Goal: Task Accomplishment & Management: Use online tool/utility

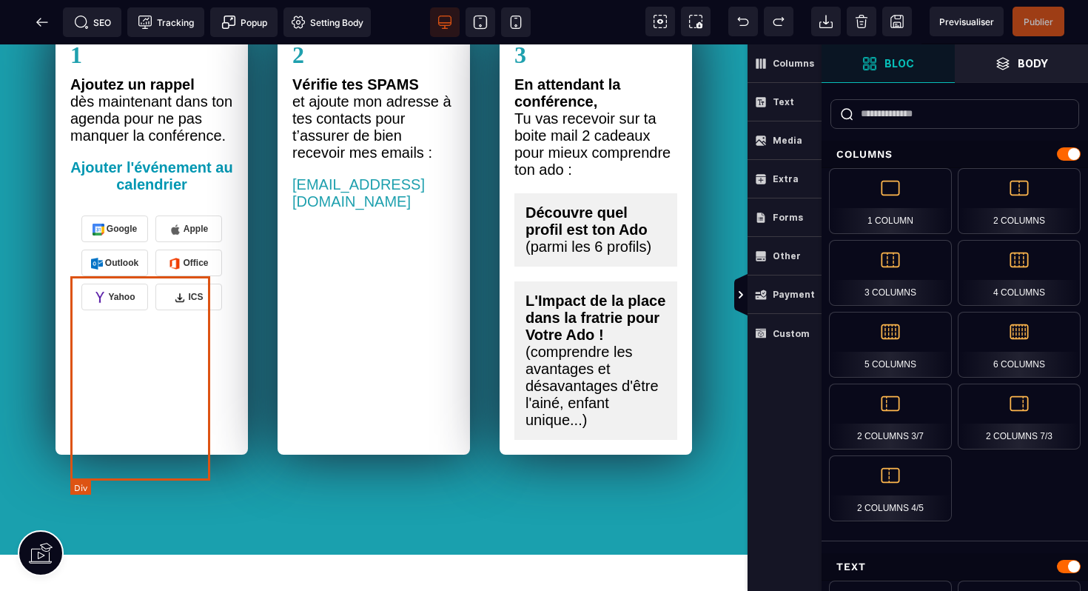
click at [150, 314] on div "Google Apple Outlook Office Yahoo ICS" at bounding box center [151, 263] width 163 height 102
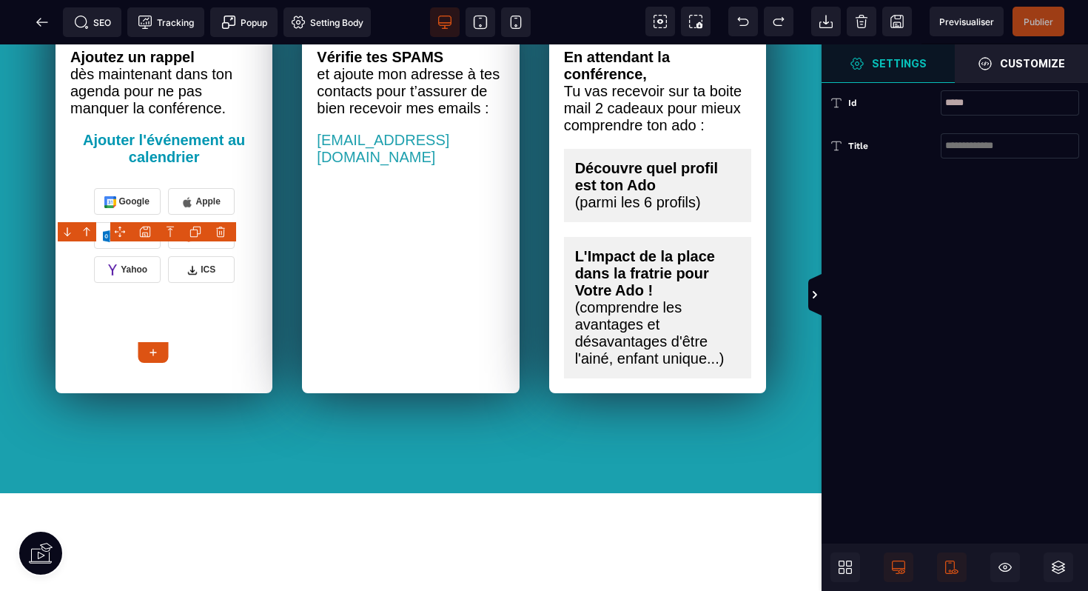
scroll to position [990, 0]
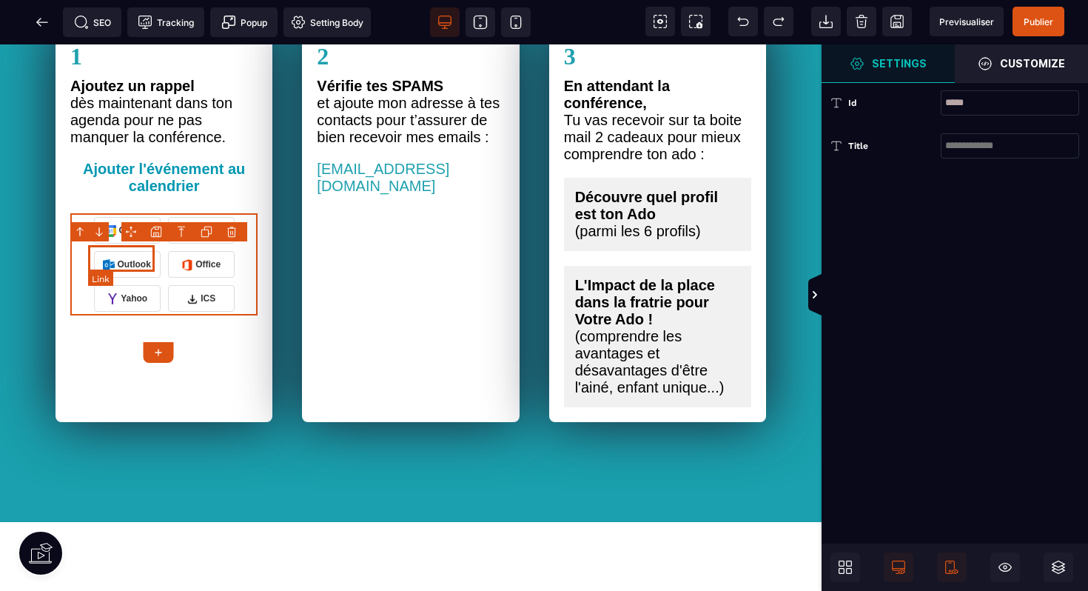
click at [135, 244] on link "Google" at bounding box center [127, 230] width 67 height 27
select select
select select "***"
select select
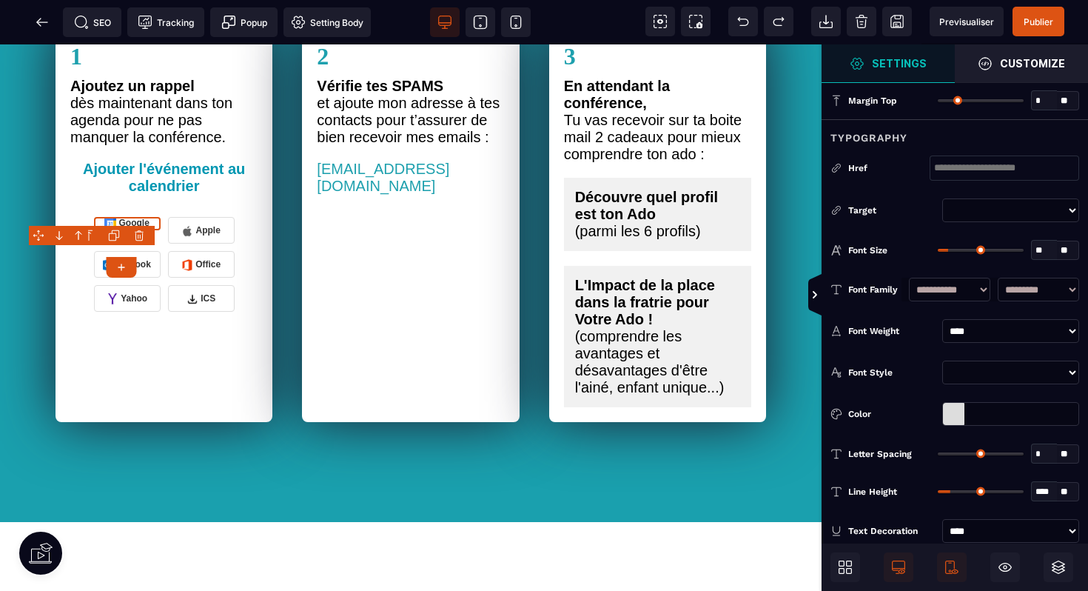
click at [941, 170] on input "text" at bounding box center [1005, 167] width 150 height 25
click at [195, 244] on link "Apple" at bounding box center [201, 230] width 67 height 27
select select
select select "***"
select select
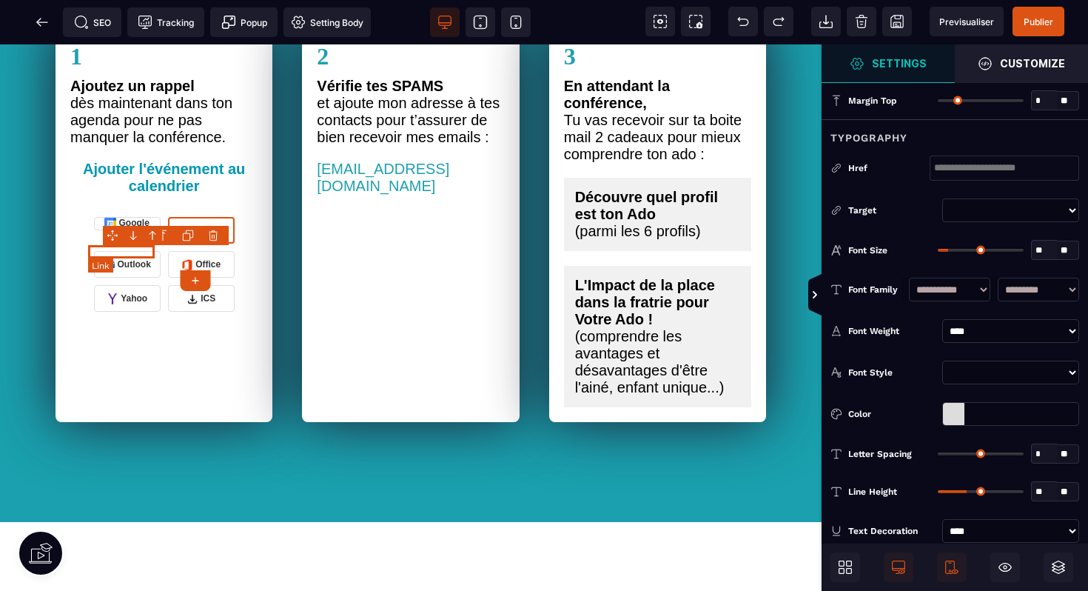
click at [127, 230] on link "Google" at bounding box center [127, 223] width 67 height 13
select select
select select "***"
select select
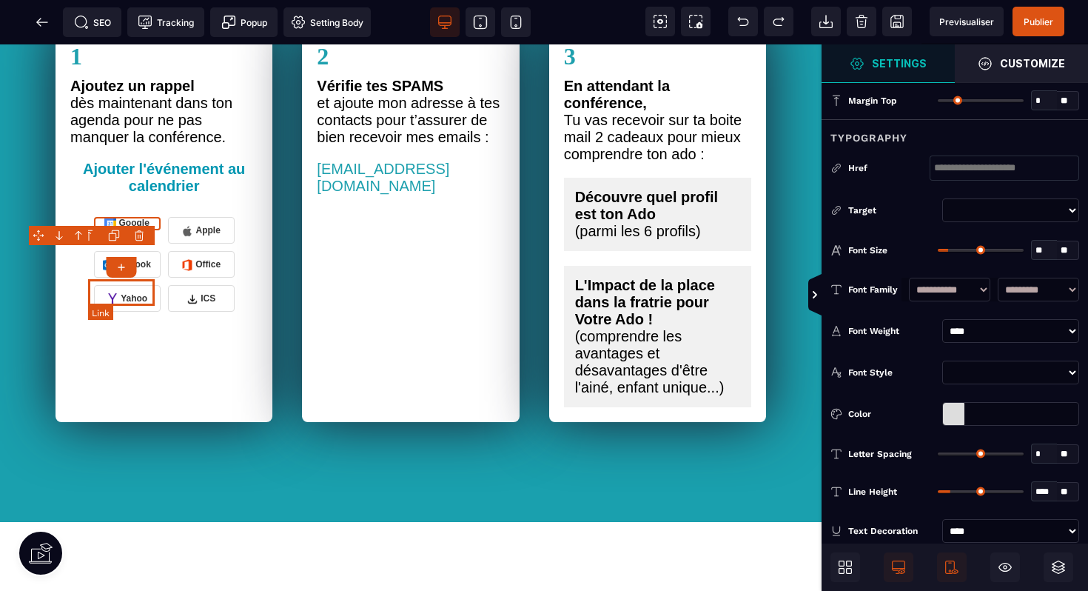
click at [125, 278] on link "Outlook" at bounding box center [127, 264] width 67 height 27
select select
select select "***"
select select
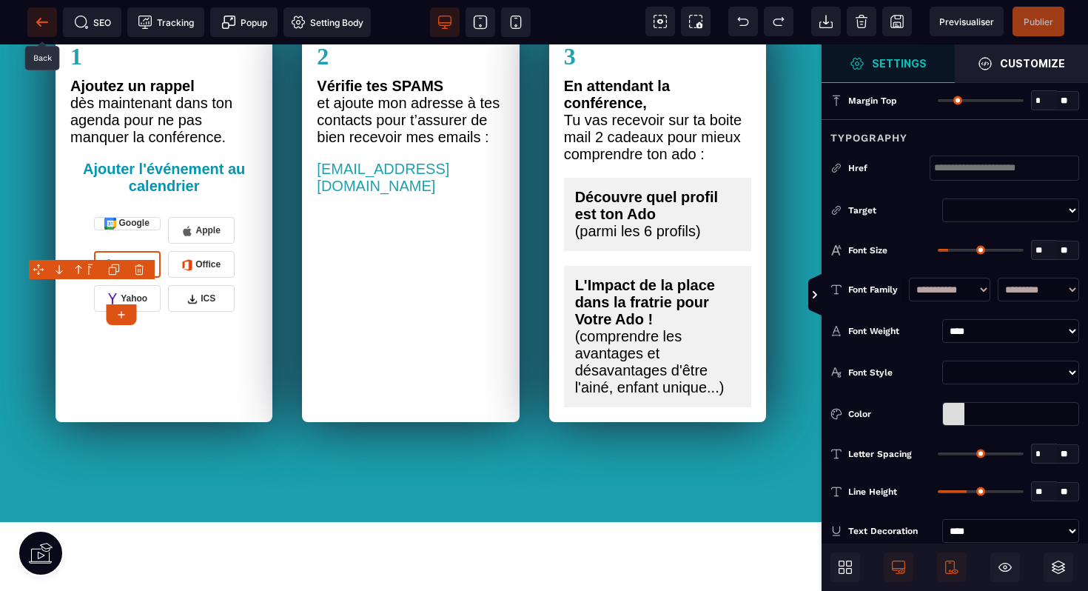
click at [30, 15] on span at bounding box center [42, 22] width 30 height 30
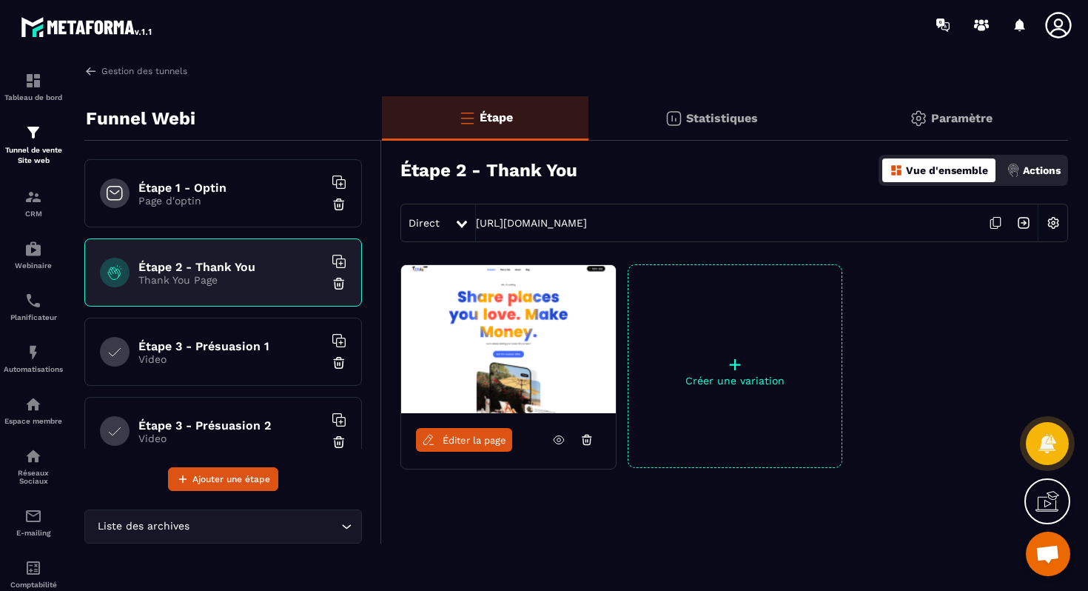
click at [562, 444] on icon at bounding box center [558, 439] width 13 height 13
click at [484, 441] on span "Éditer la page" at bounding box center [475, 440] width 64 height 11
